Goal: Complete application form

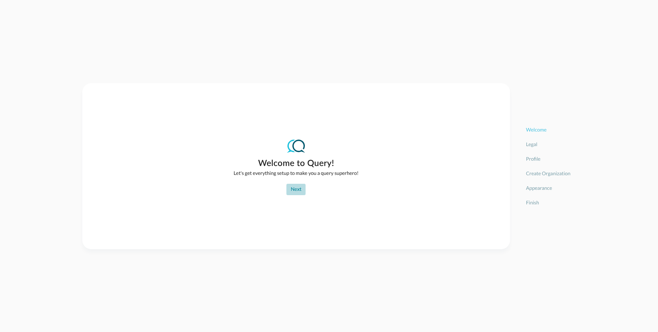
click at [298, 190] on button "Next" at bounding box center [296, 189] width 19 height 11
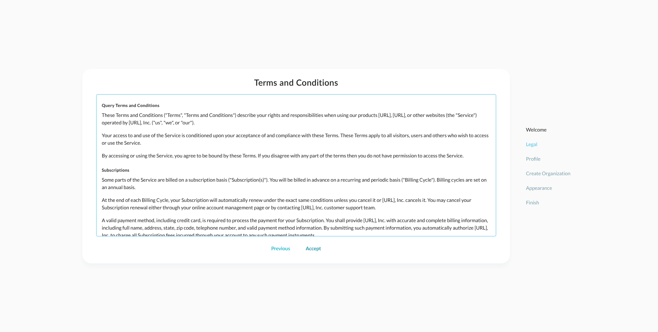
click at [311, 250] on button "Accept" at bounding box center [314, 248] width 24 height 11
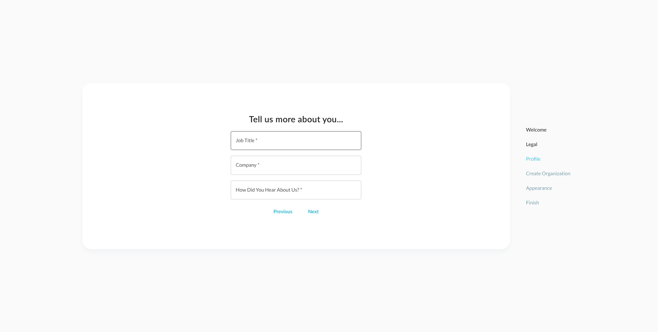
click at [298, 148] on input "Job Title   *" at bounding box center [298, 140] width 126 height 19
drag, startPoint x: 266, startPoint y: 137, endPoint x: 177, endPoint y: 122, distance: 91.1
click at [235, 131] on input "Tester" at bounding box center [298, 140] width 126 height 19
type input "Principal Software Engineer"
type input "Query.AI"
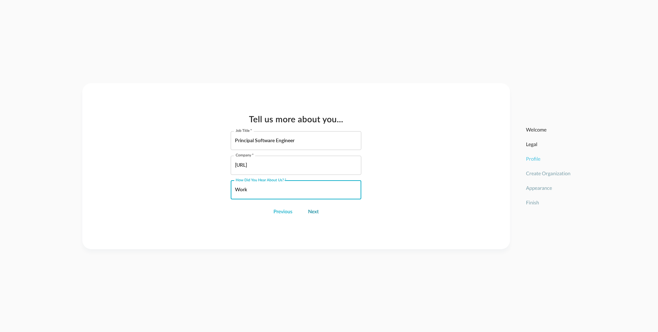
type input "Work"
click at [312, 212] on button "Next" at bounding box center [313, 211] width 19 height 11
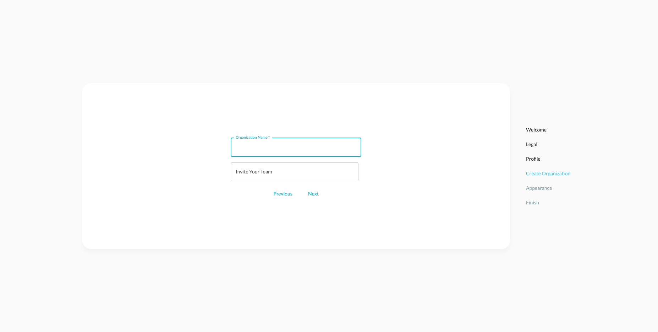
click at [297, 140] on input "Organization Name   *" at bounding box center [298, 147] width 126 height 19
type input "Blake Test"
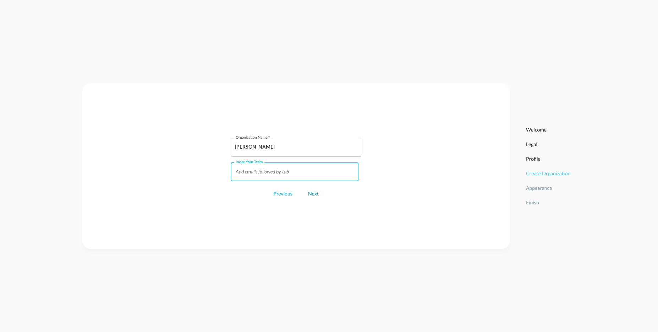
click at [314, 197] on button "Next" at bounding box center [313, 193] width 19 height 11
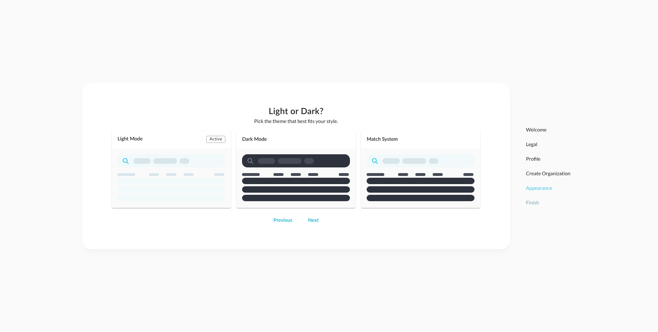
click at [392, 163] on rect "button" at bounding box center [391, 161] width 17 height 6
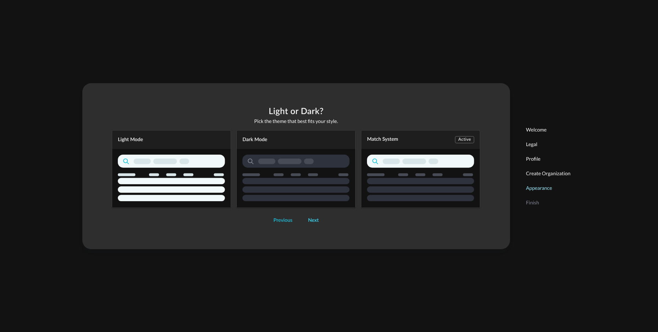
click at [307, 222] on button "Next" at bounding box center [313, 220] width 19 height 11
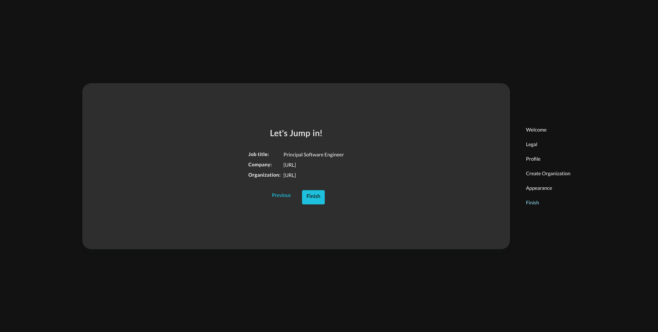
click at [309, 192] on button "Finish" at bounding box center [313, 197] width 22 height 14
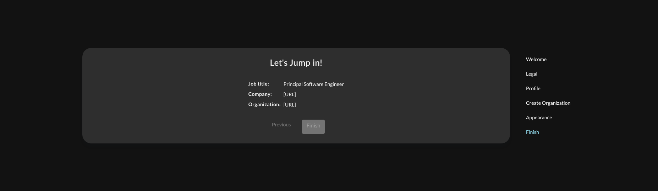
click at [314, 128] on footer "Previous Finish" at bounding box center [296, 127] width 118 height 14
click at [380, 117] on div "Let's Jump in! Job title: Principal Software Engineer Company: Query.AI Organiz…" at bounding box center [296, 96] width 428 height 96
click at [535, 132] on p "Finish" at bounding box center [548, 131] width 44 height 7
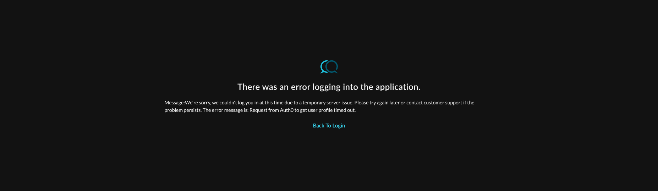
click at [330, 124] on button "Back to Login" at bounding box center [329, 126] width 41 height 14
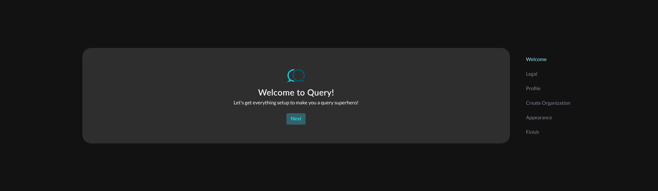
click at [292, 121] on button "Next" at bounding box center [296, 118] width 19 height 11
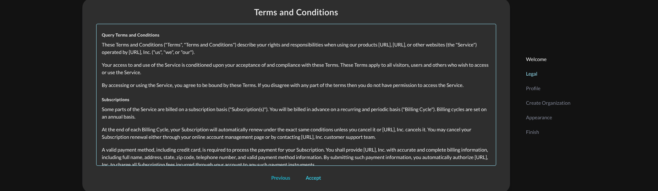
click at [312, 184] on button "Accept" at bounding box center [314, 178] width 24 height 11
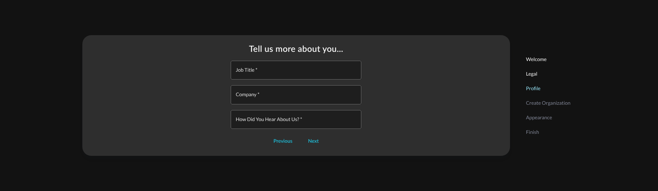
click at [279, 69] on input "Job Title   *" at bounding box center [298, 70] width 126 height 19
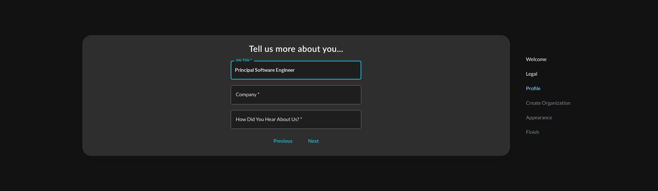
type input "Principal Software Engineer"
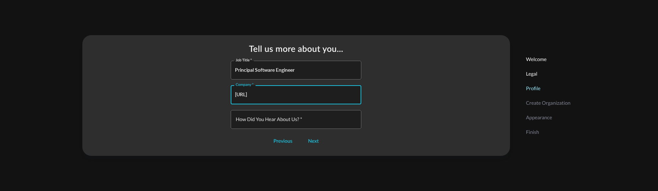
type input "Query.AI"
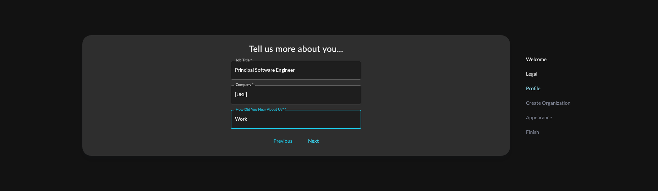
type input "Work"
click at [317, 145] on button "Next" at bounding box center [313, 141] width 19 height 11
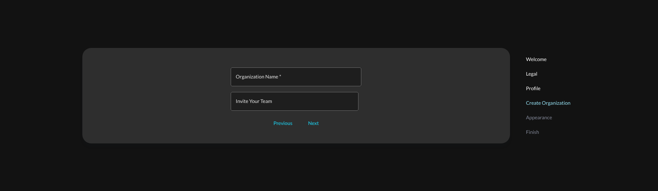
click at [288, 75] on input "Organization Name   *" at bounding box center [298, 76] width 126 height 19
type input "Blake Test"
click at [315, 125] on button "Next" at bounding box center [313, 123] width 19 height 11
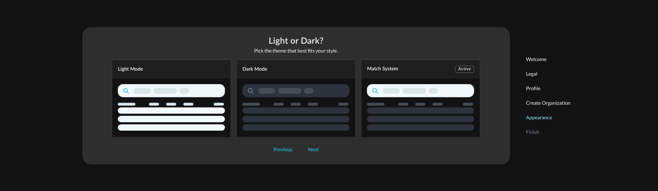
click at [406, 91] on div "Match System Active" at bounding box center [420, 99] width 119 height 78
click at [310, 152] on button "Next" at bounding box center [313, 150] width 19 height 11
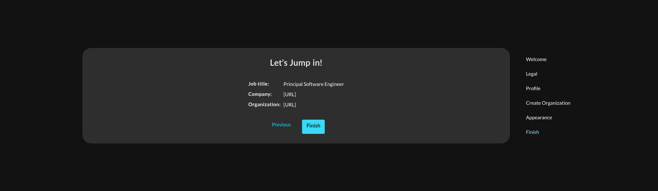
click at [319, 122] on button "Finish" at bounding box center [313, 127] width 22 height 14
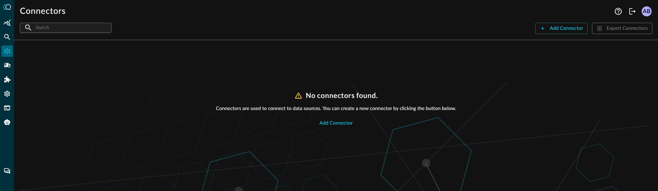
click at [356, 98] on h3 "No connectors found." at bounding box center [342, 95] width 72 height 9
click at [629, 12] on icon "Logout" at bounding box center [633, 11] width 9 height 9
